Goal: Transaction & Acquisition: Book appointment/travel/reservation

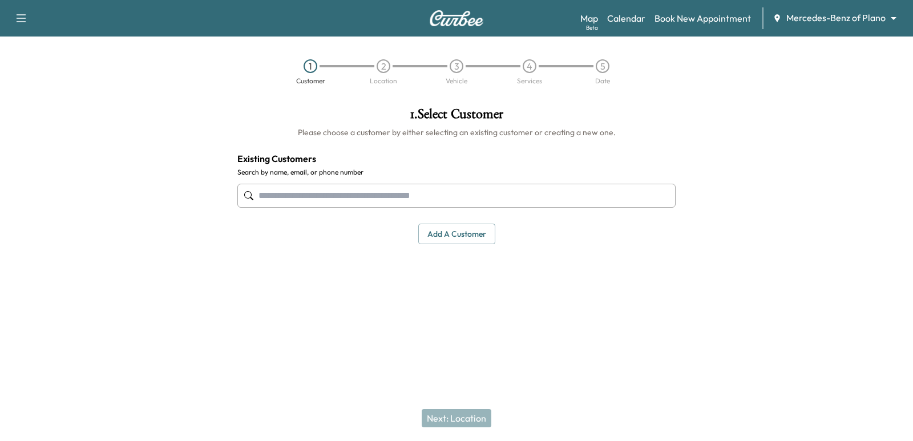
click at [490, 192] on input "text" at bounding box center [456, 196] width 438 height 24
type input "**********"
paste input "**********"
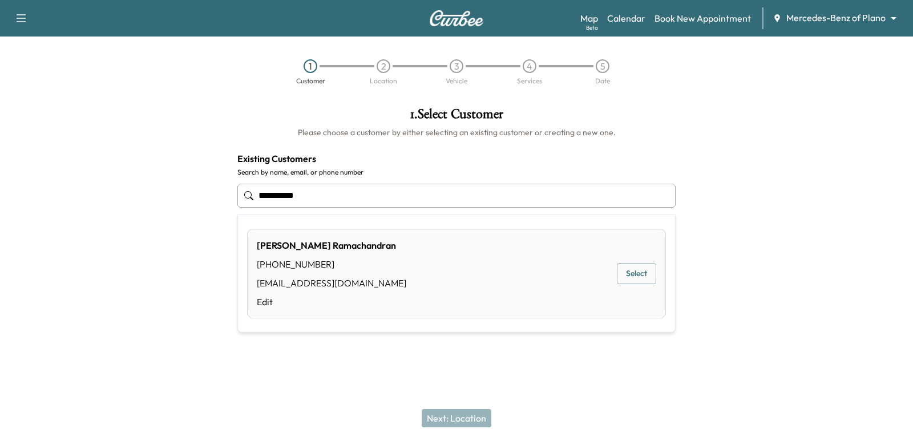
click at [640, 277] on button "Select" at bounding box center [636, 273] width 39 height 21
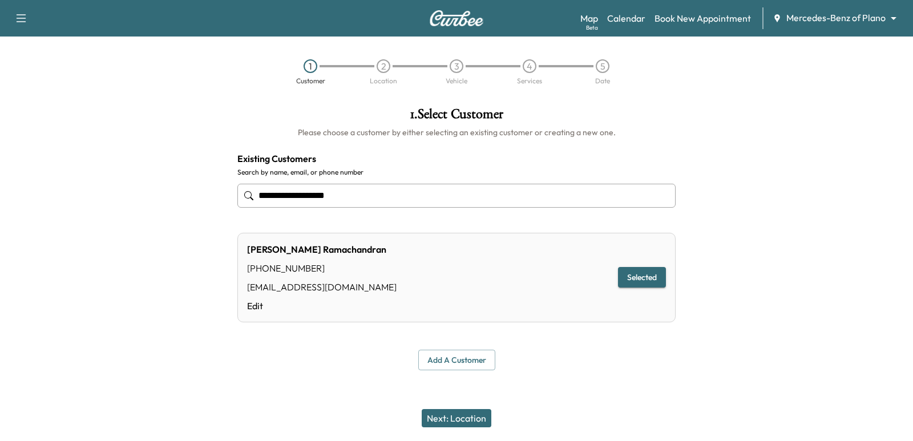
type input "**********"
click at [481, 420] on button "Next: Location" at bounding box center [457, 418] width 70 height 18
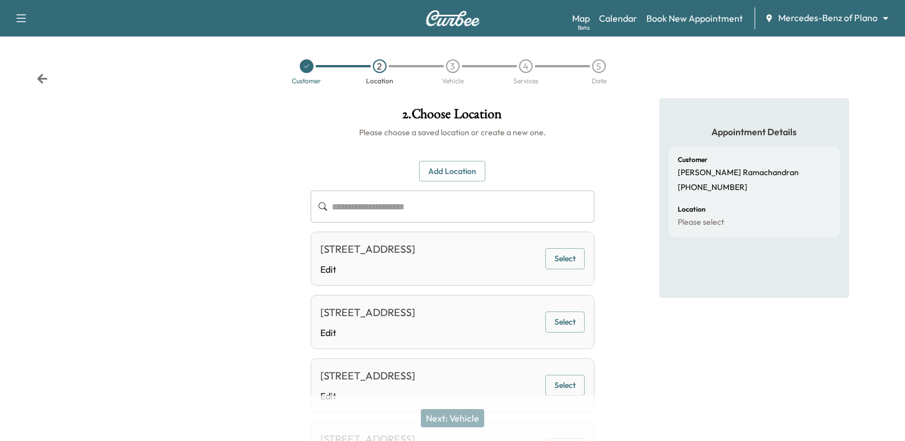
click at [451, 179] on button "Add Location" at bounding box center [452, 171] width 66 height 21
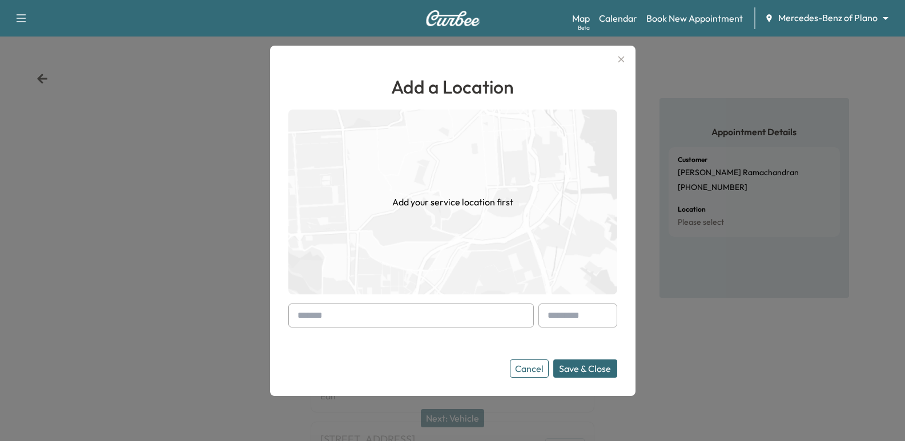
click at [461, 328] on form "Cancel Save & Close" at bounding box center [452, 341] width 329 height 74
click at [457, 325] on input "text" at bounding box center [410, 316] width 245 height 24
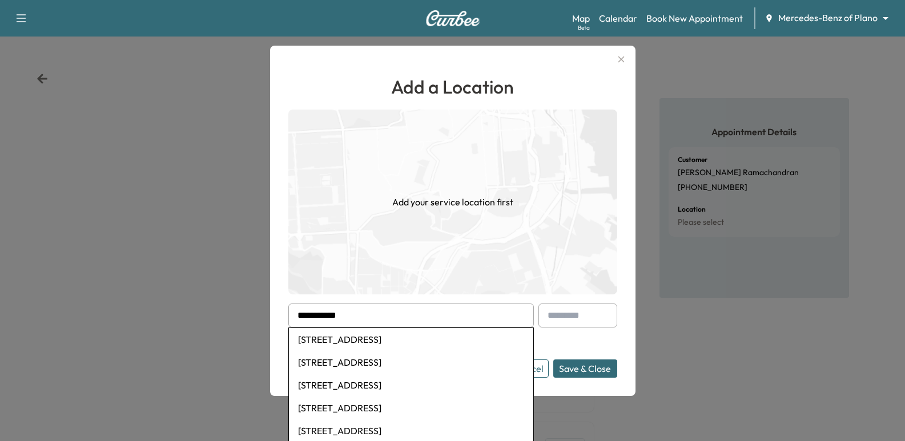
click at [466, 339] on li "[STREET_ADDRESS]" at bounding box center [411, 339] width 244 height 23
type input "**********"
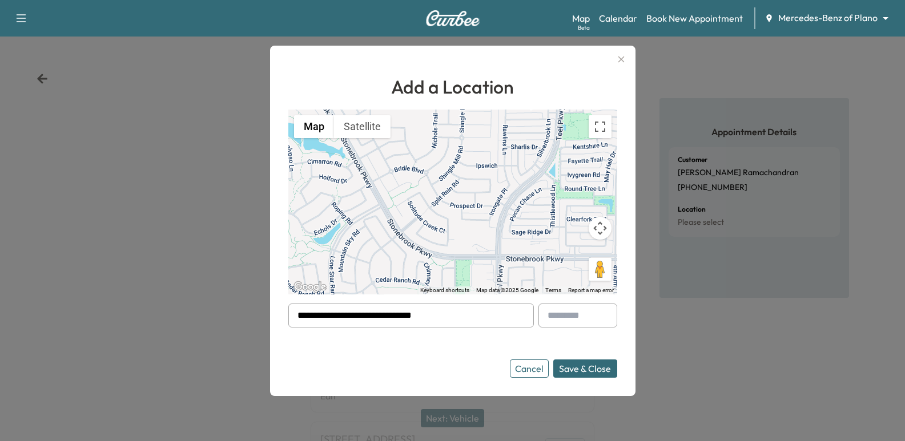
click at [591, 366] on button "Save & Close" at bounding box center [585, 369] width 64 height 18
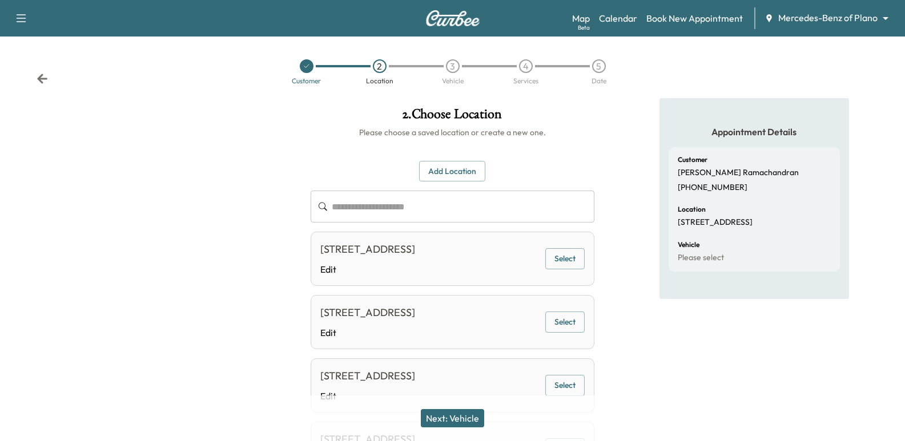
scroll to position [167, 0]
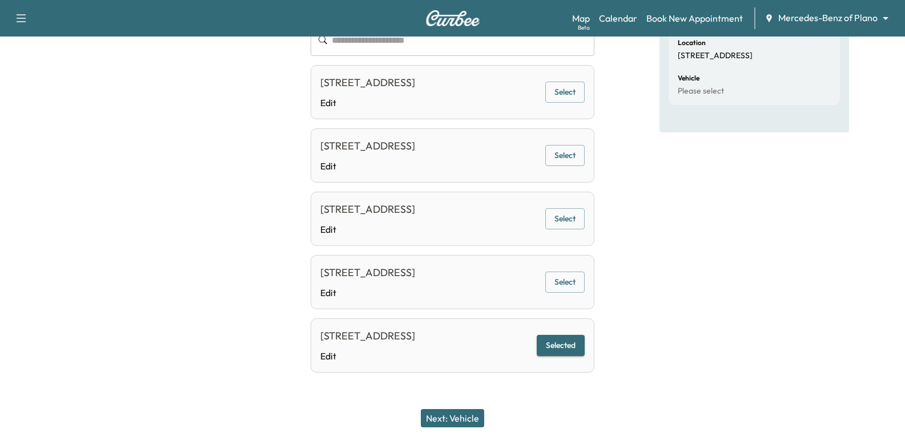
click at [434, 416] on button "Next: Vehicle" at bounding box center [452, 418] width 63 height 18
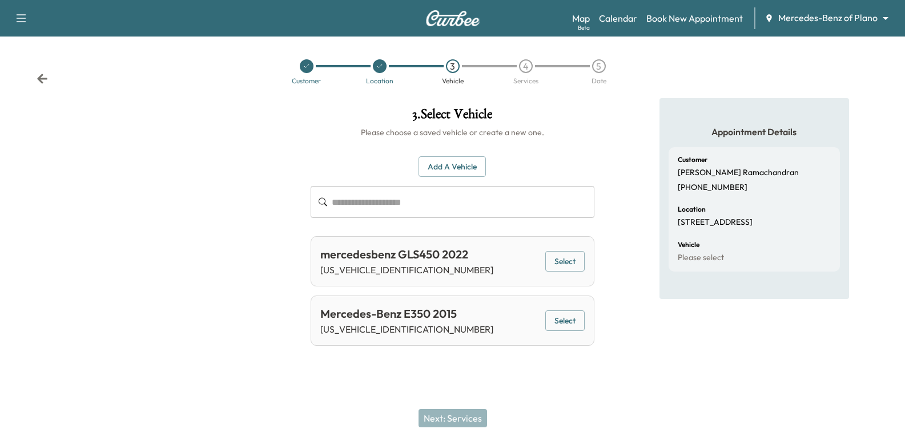
scroll to position [0, 0]
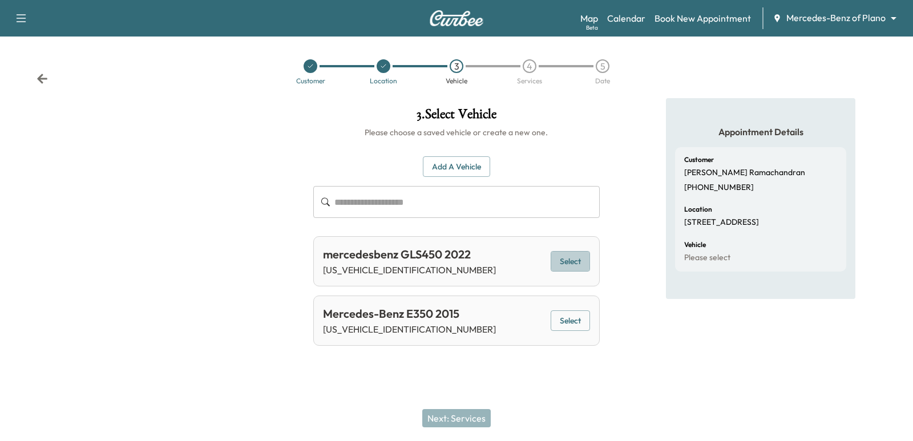
click at [574, 271] on button "Select" at bounding box center [570, 261] width 39 height 21
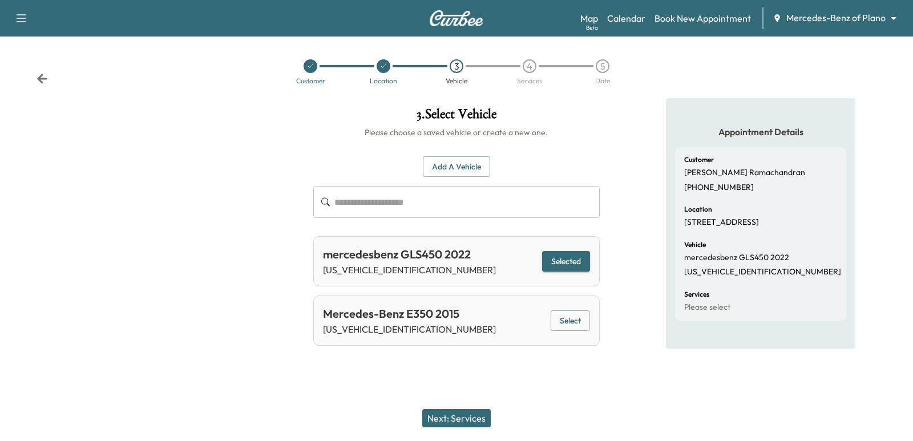
click at [457, 406] on div "Next: Services" at bounding box center [456, 419] width 913 height 46
click at [477, 425] on button "Next: Services" at bounding box center [456, 418] width 69 height 18
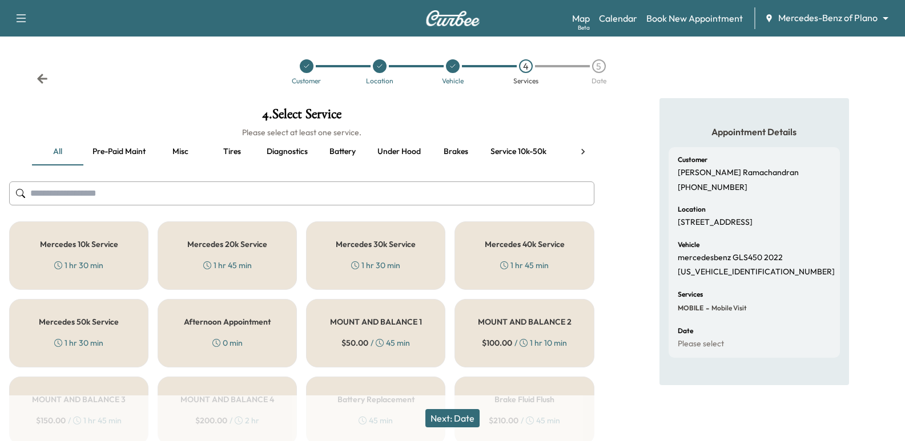
click at [500, 160] on button "Service 10k-50k" at bounding box center [518, 151] width 74 height 27
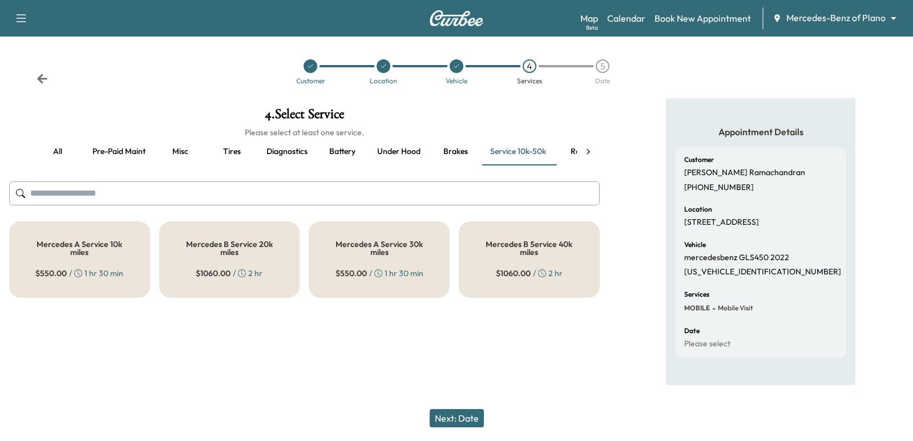
click at [345, 251] on h5 "Mercedes A Service 30k miles" at bounding box center [379, 248] width 103 height 16
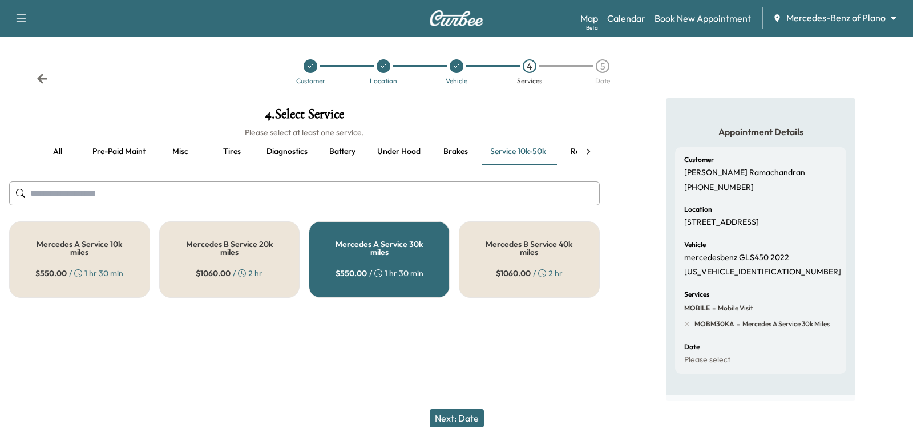
click at [475, 428] on div "Next: Date" at bounding box center [456, 419] width 913 height 46
click at [465, 419] on button "Next: Date" at bounding box center [457, 418] width 54 height 18
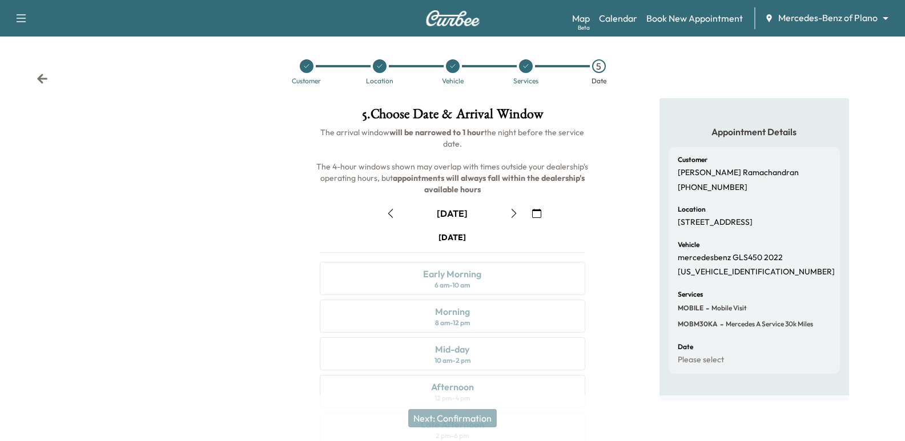
click at [536, 218] on button "button" at bounding box center [536, 213] width 19 height 18
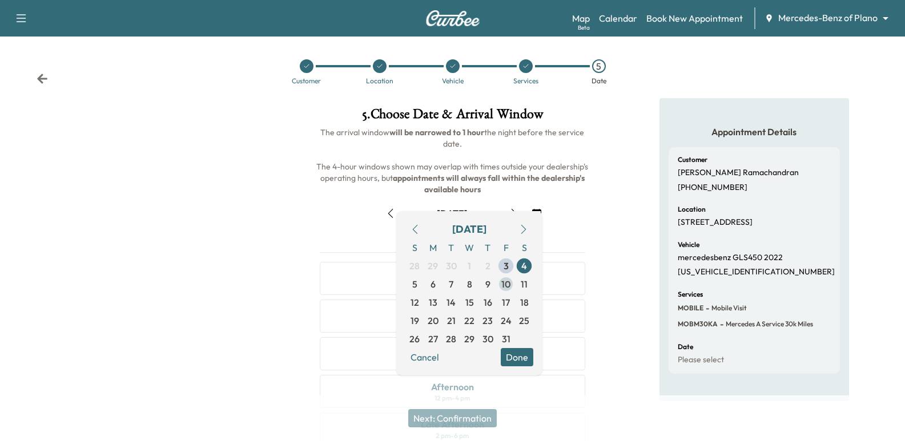
click at [513, 286] on span "10" at bounding box center [506, 284] width 18 height 18
click at [579, 193] on h6 "The arrival window will be narrowed to 1 hour the night before the service date…" at bounding box center [452, 161] width 283 height 69
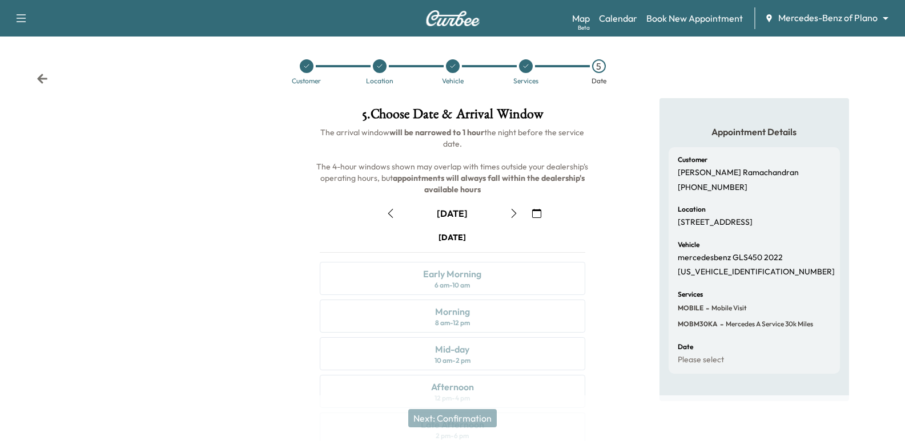
click at [539, 217] on icon "button" at bounding box center [536, 213] width 9 height 9
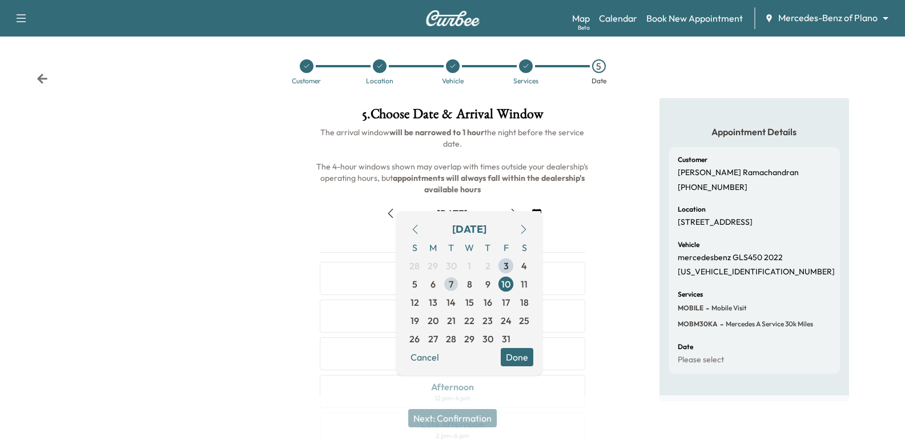
click at [456, 281] on span "7" at bounding box center [451, 284] width 18 height 18
click at [636, 190] on div "Appointment Details Customer [PERSON_NAME] [PHONE_NUMBER] Location [STREET_ADDR…" at bounding box center [753, 316] width 301 height 437
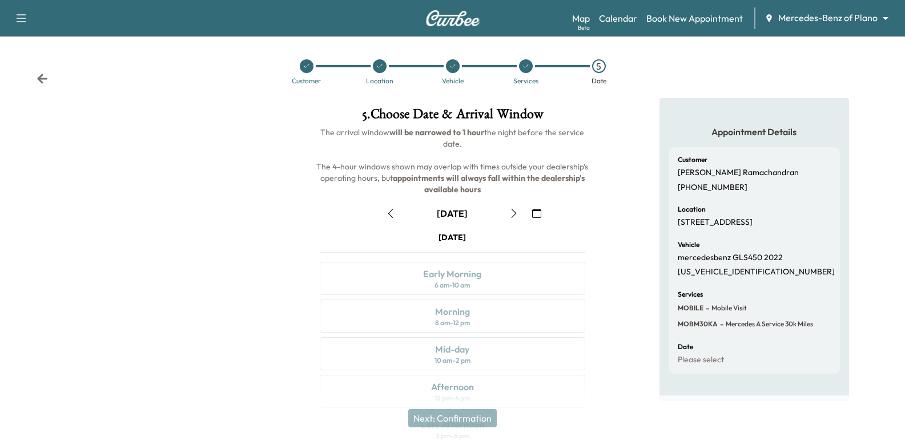
click at [534, 215] on icon "button" at bounding box center [536, 213] width 9 height 9
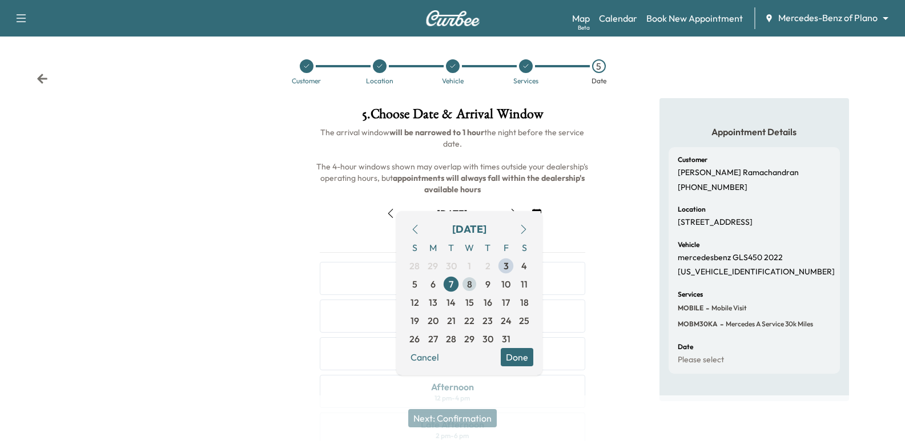
click at [469, 288] on span "8" at bounding box center [469, 284] width 5 height 14
click at [626, 200] on div "Appointment Details Customer [PERSON_NAME] [PHONE_NUMBER] Location [STREET_ADDR…" at bounding box center [753, 316] width 301 height 437
click at [546, 217] on button "button" at bounding box center [536, 213] width 19 height 18
click at [546, 198] on div "October [DATE] S M T W T F S 28 29 30 1 2 3 4 5 6 7 8 9 10 11 12 13 14 15 16 17…" at bounding box center [452, 360] width 283 height 331
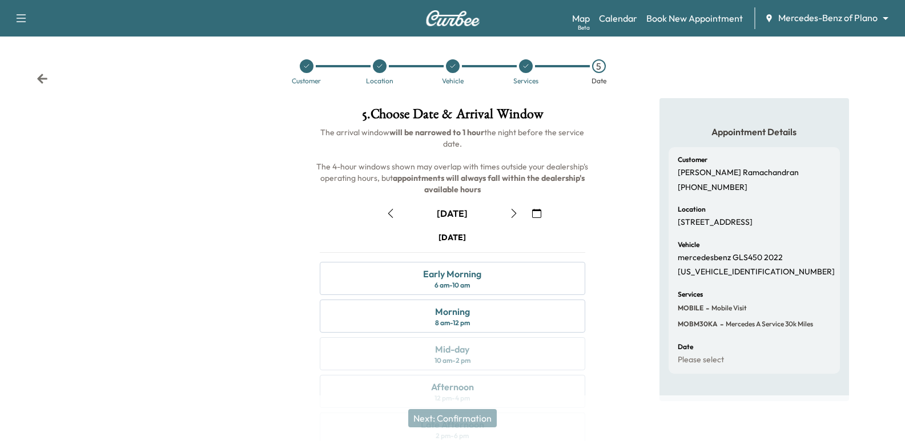
click at [534, 213] on icon "button" at bounding box center [536, 213] width 9 height 9
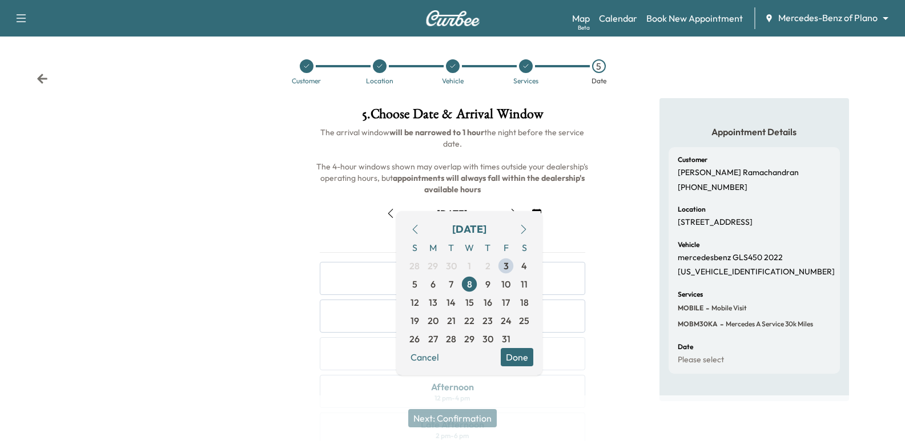
click at [587, 189] on h6 "The arrival window will be narrowed to 1 hour the night before the service date…" at bounding box center [452, 161] width 283 height 69
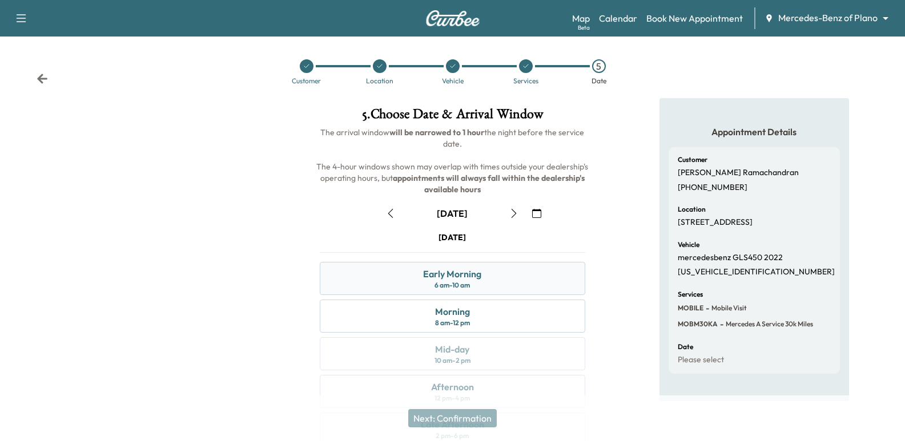
scroll to position [57, 0]
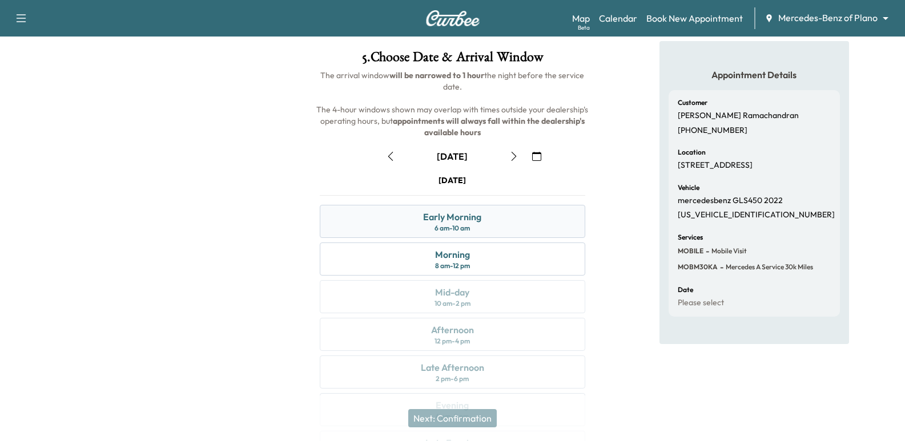
click at [490, 224] on div "Early Morning 6 am - 10 am" at bounding box center [452, 221] width 265 height 33
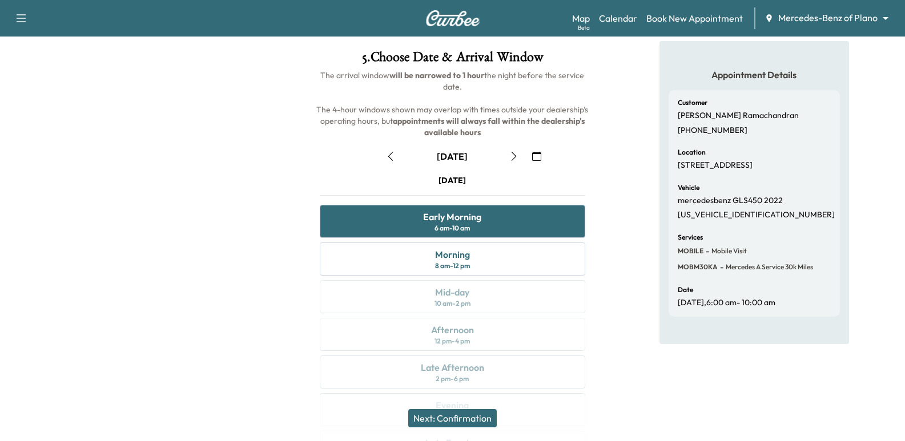
click at [589, 142] on div "October [DATE] S M T W T F S 28 29 30 1 2 3 4 5 6 7 8 9 10 11 12 13 14 15 16 17…" at bounding box center [452, 303] width 283 height 331
click at [607, 184] on div "Appointment Details Customer [PERSON_NAME] [PHONE_NUMBER] Location [STREET_ADDR…" at bounding box center [753, 259] width 301 height 437
click at [391, 159] on icon "button" at bounding box center [390, 156] width 9 height 9
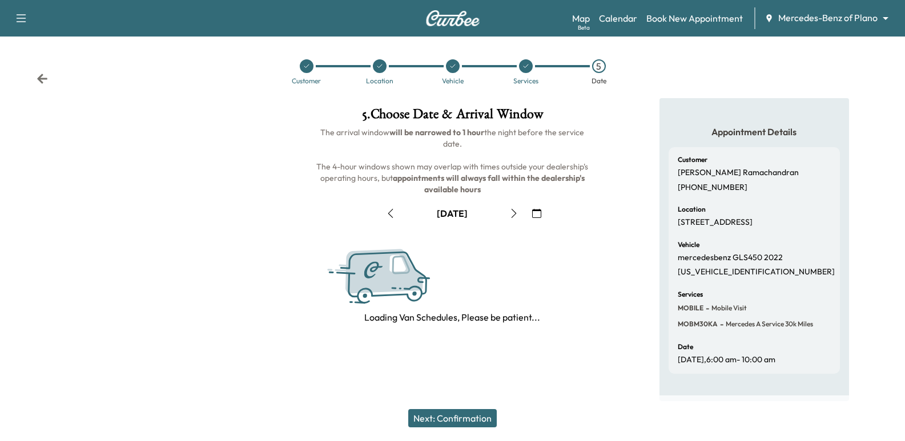
scroll to position [0, 0]
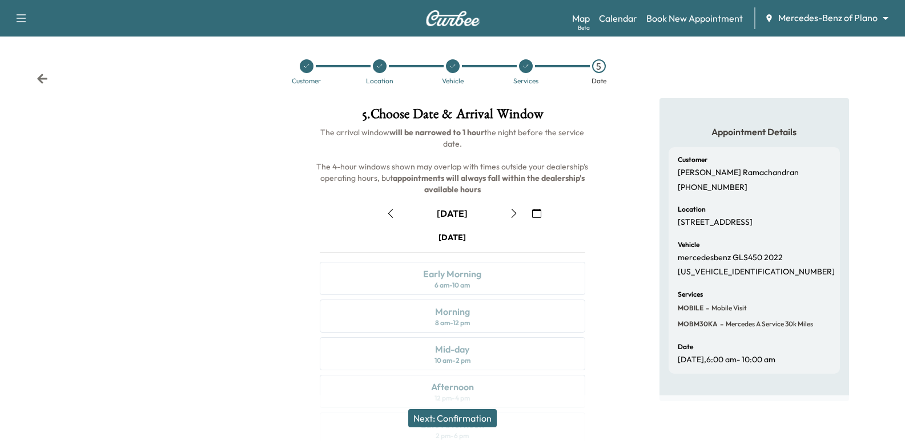
click at [396, 208] on button "button" at bounding box center [390, 213] width 19 height 18
click at [529, 211] on button "button" at bounding box center [536, 213] width 19 height 18
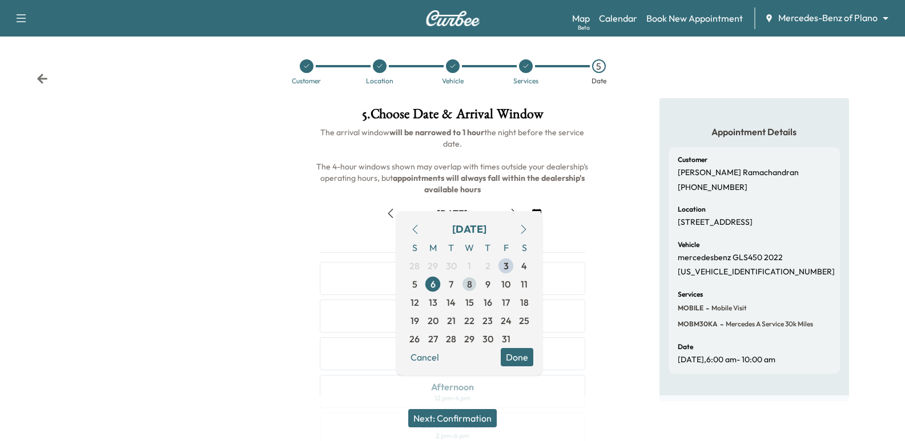
click at [465, 281] on span "8" at bounding box center [469, 284] width 18 height 18
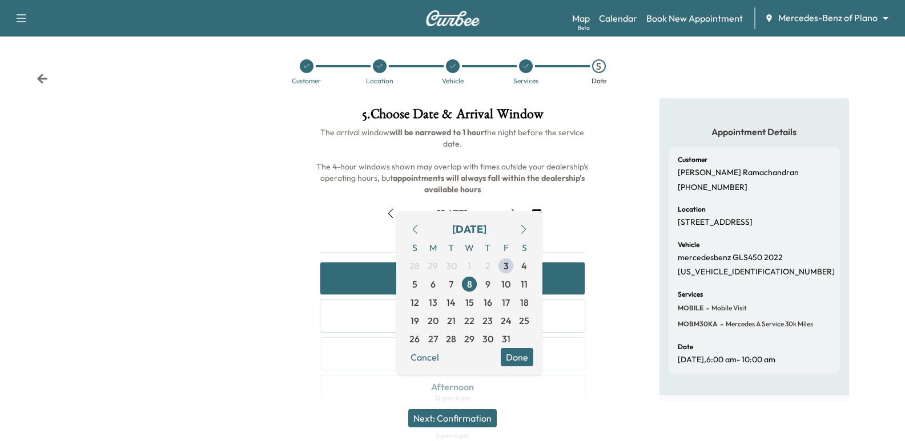
click at [635, 158] on div "Appointment Details Customer [PERSON_NAME] [PHONE_NUMBER] Location [STREET_ADDR…" at bounding box center [753, 316] width 301 height 437
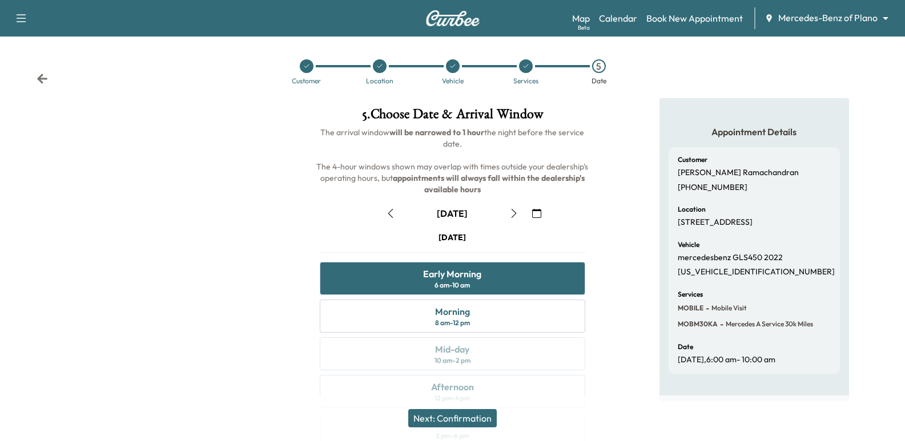
click at [609, 199] on div "Appointment Details Customer [PERSON_NAME] [PHONE_NUMBER] Location [STREET_ADDR…" at bounding box center [753, 316] width 301 height 437
click at [595, 198] on div "5 . Choose Date & Arrival Window The arrival window will be narrowed to 1 hour …" at bounding box center [451, 316] width 301 height 437
click at [636, 121] on div "Appointment Details Customer [PERSON_NAME] [PHONE_NUMBER] Location [STREET_ADDR…" at bounding box center [753, 316] width 301 height 437
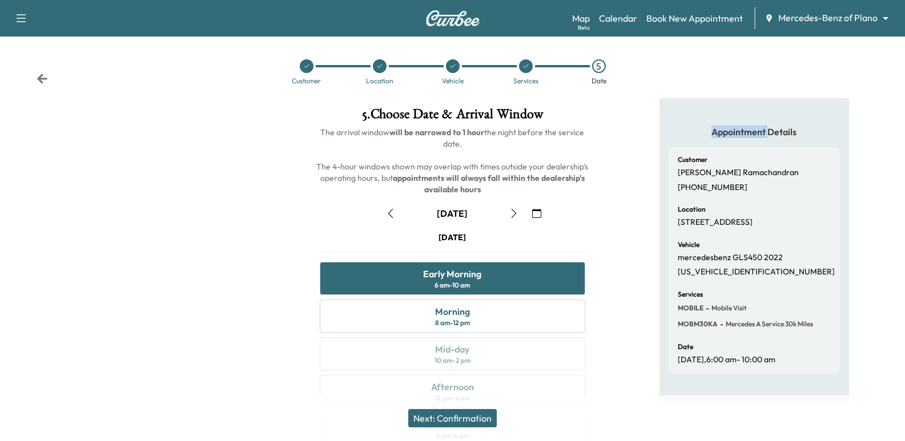
click at [636, 121] on div "Appointment Details Customer [PERSON_NAME] [PHONE_NUMBER] Location [STREET_ADDR…" at bounding box center [753, 316] width 301 height 437
click at [629, 207] on div "Appointment Details Customer [PERSON_NAME] [PHONE_NUMBER] Location [STREET_ADDR…" at bounding box center [753, 316] width 301 height 437
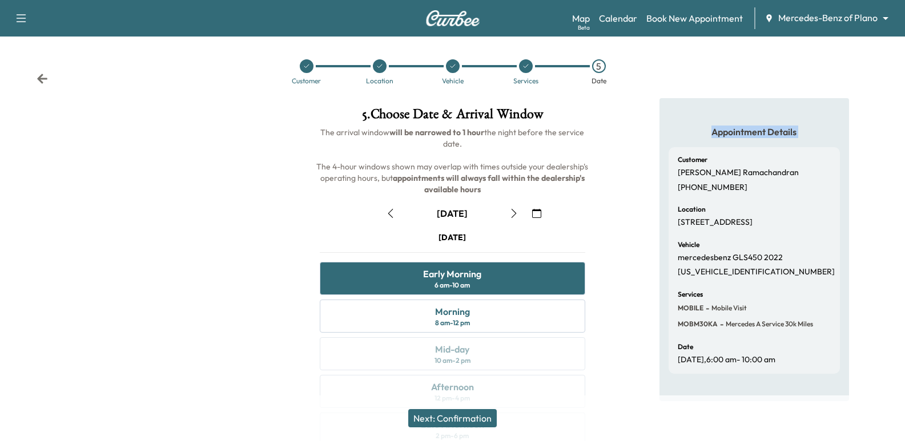
click at [629, 208] on div "Appointment Details Customer [PERSON_NAME] [PHONE_NUMBER] Location [STREET_ADDR…" at bounding box center [753, 316] width 301 height 437
click at [625, 221] on div "Appointment Details Customer [PERSON_NAME] [PHONE_NUMBER] Location [STREET_ADDR…" at bounding box center [753, 316] width 301 height 437
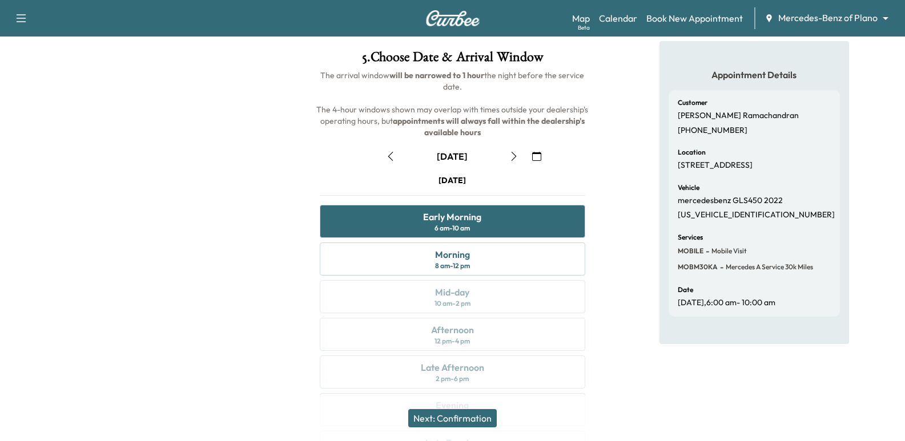
click at [452, 424] on button "Next: Confirmation" at bounding box center [452, 418] width 88 height 18
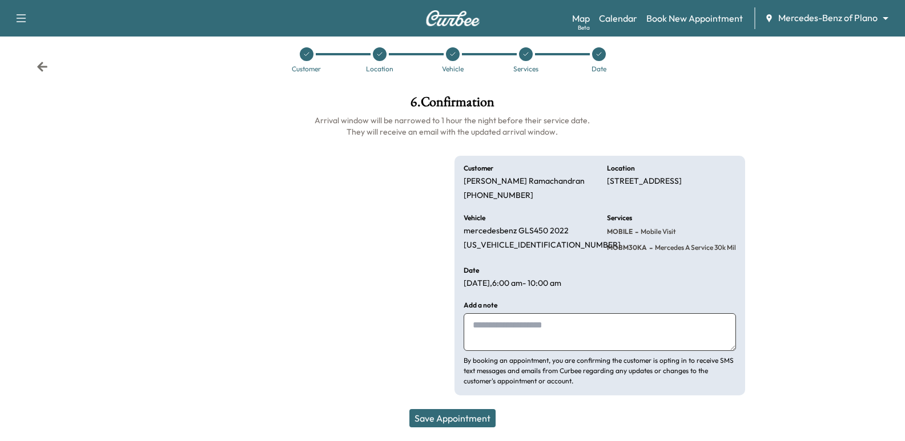
scroll to position [12, 0]
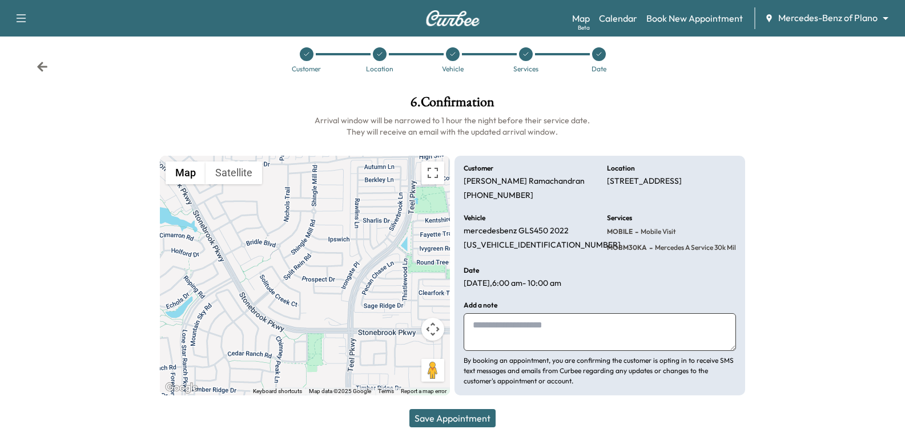
click at [458, 418] on button "Save Appointment" at bounding box center [452, 418] width 86 height 18
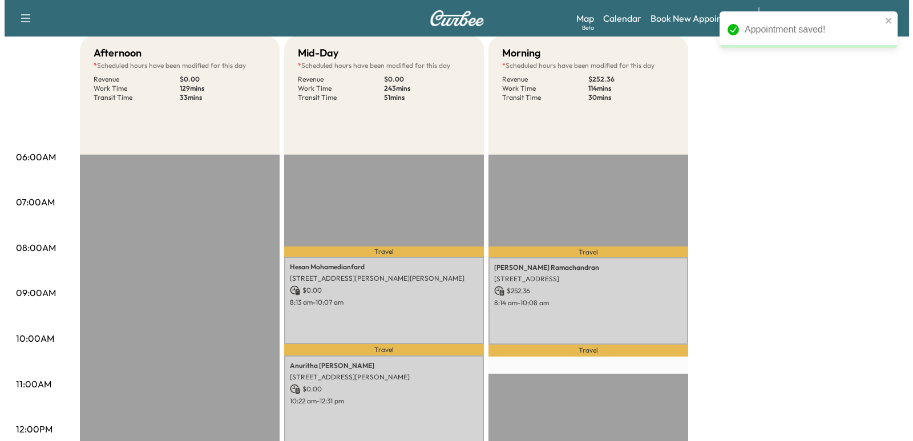
scroll to position [114, 0]
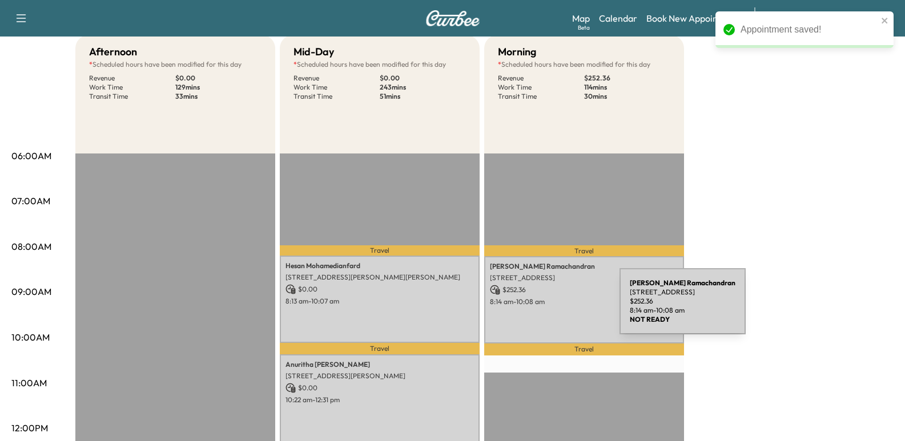
click at [534, 308] on div "[PERSON_NAME] [STREET_ADDRESS] $ 252.36 8:14 am - 10:08 am" at bounding box center [584, 299] width 200 height 87
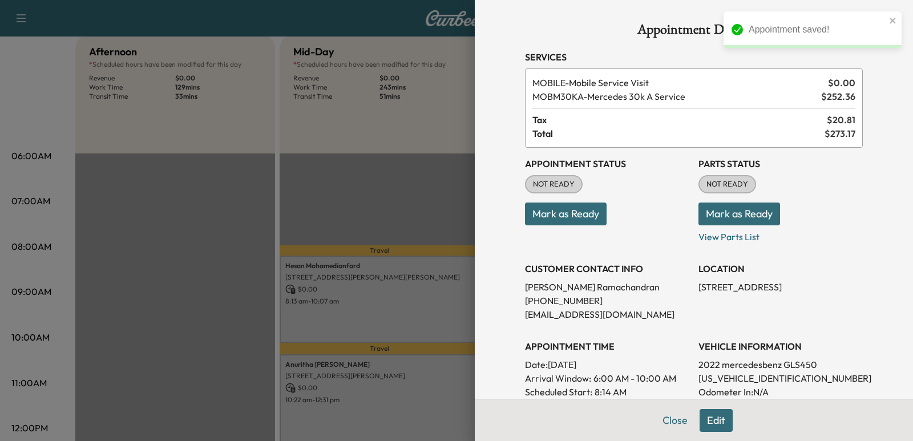
scroll to position [57, 0]
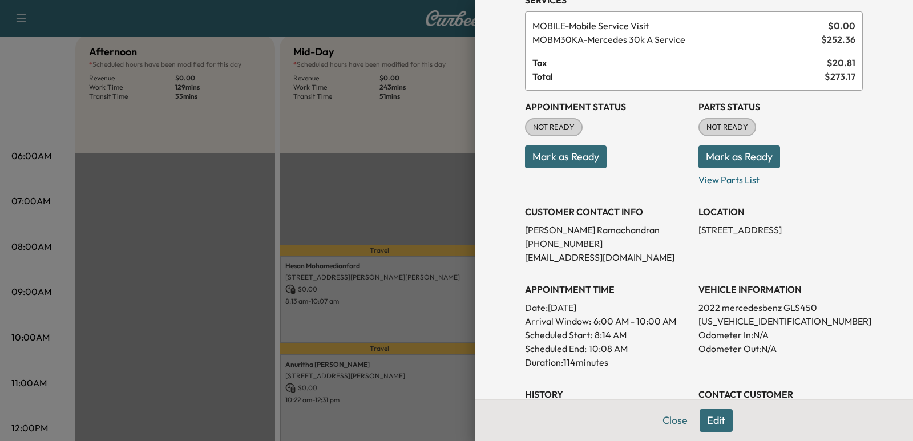
click at [553, 243] on p "[PHONE_NUMBER]" at bounding box center [607, 244] width 164 height 14
click at [559, 234] on p "[PERSON_NAME]" at bounding box center [607, 230] width 164 height 14
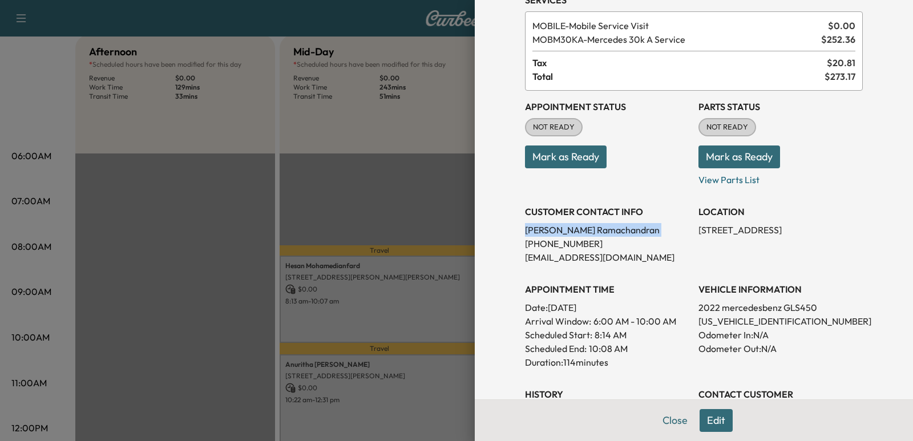
copy p "[PERSON_NAME]"
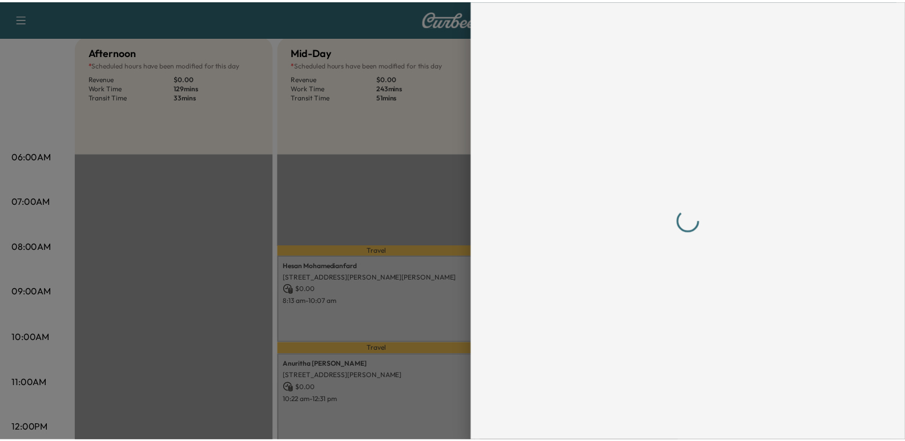
scroll to position [0, 0]
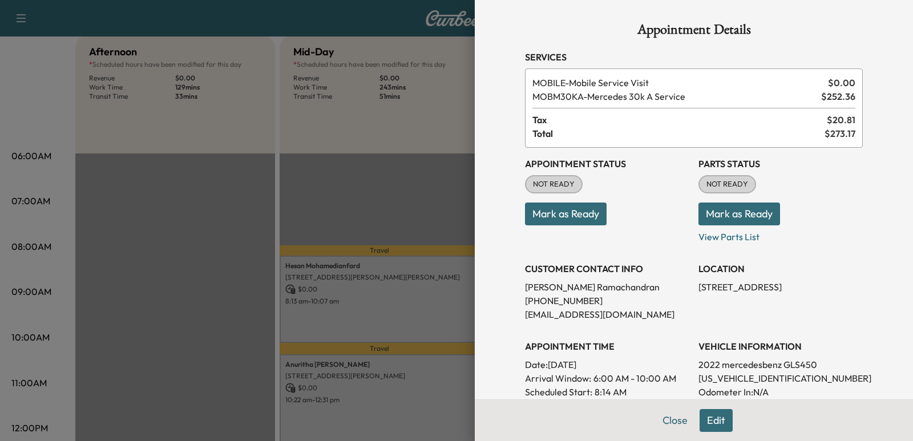
click at [557, 305] on p "[PHONE_NUMBER]" at bounding box center [607, 301] width 164 height 14
copy p "[PHONE_NUMBER]"
click at [375, 124] on div at bounding box center [456, 220] width 913 height 441
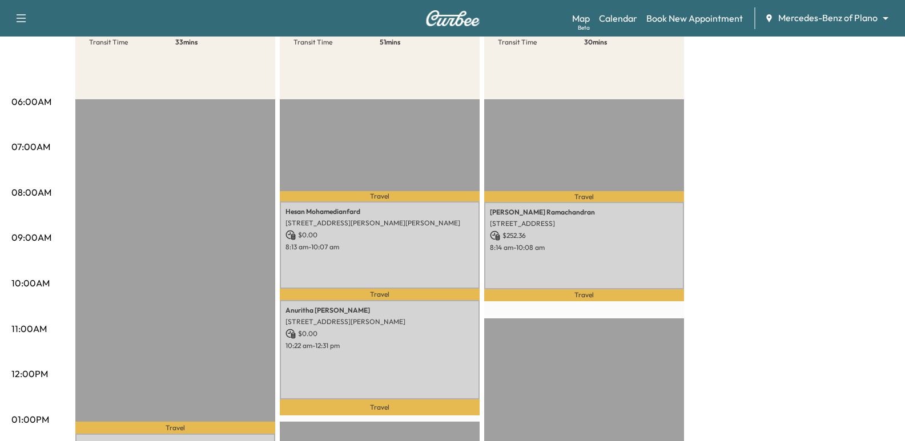
scroll to position [171, 0]
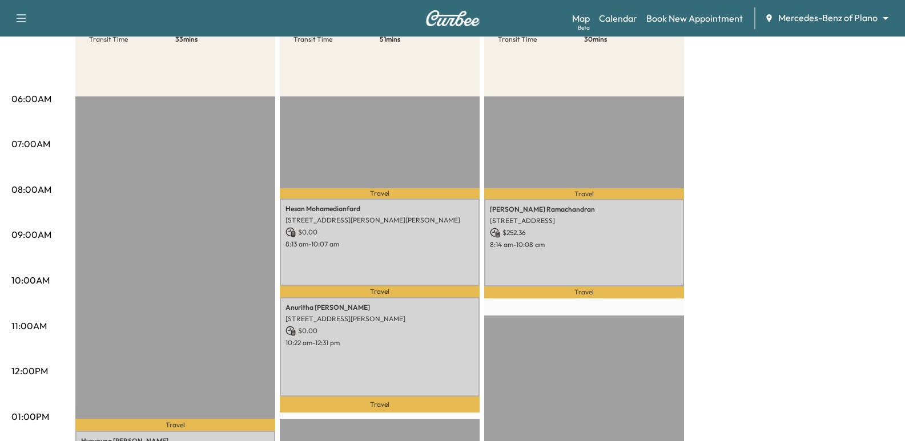
click at [790, 202] on div "Afternoon * Scheduled hours have been modified for this day Revenue $ 0.00 Work…" at bounding box center [484, 406] width 818 height 856
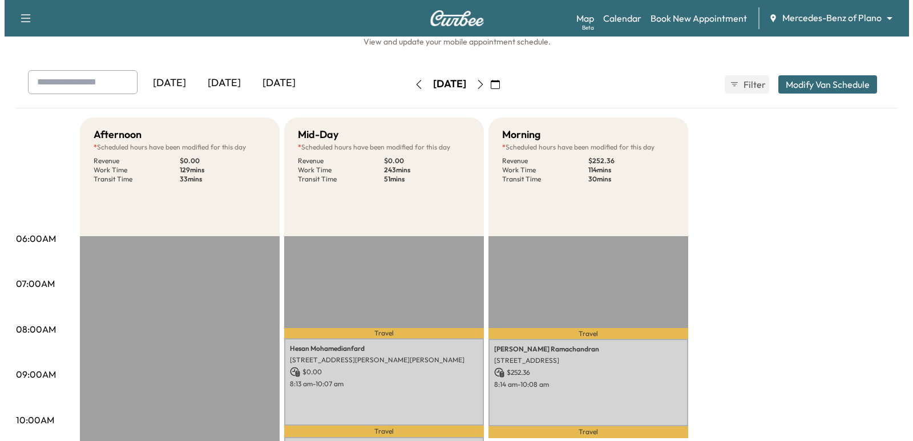
scroll to position [0, 0]
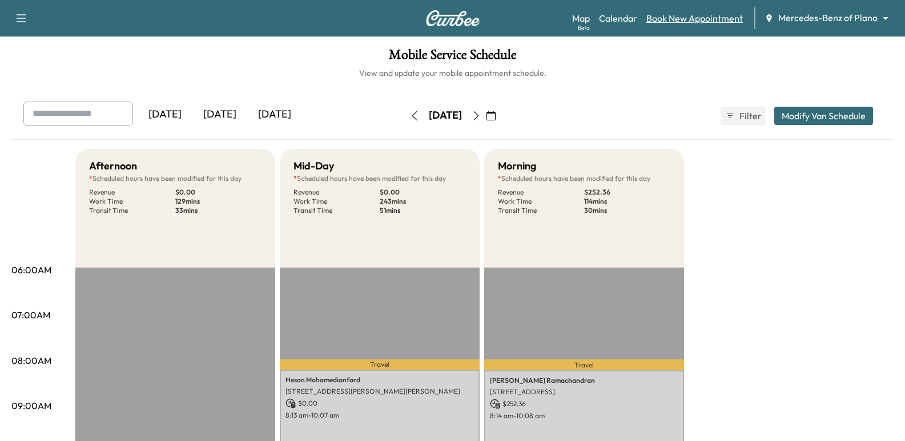
click at [671, 15] on link "Book New Appointment" at bounding box center [694, 18] width 96 height 14
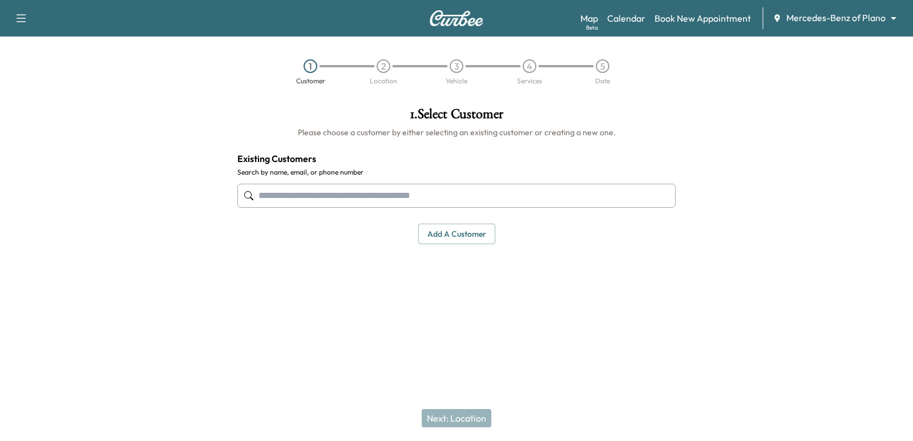
click at [562, 208] on div at bounding box center [456, 196] width 438 height 38
click at [487, 187] on input "text" at bounding box center [456, 196] width 438 height 24
